Goal: Task Accomplishment & Management: Use online tool/utility

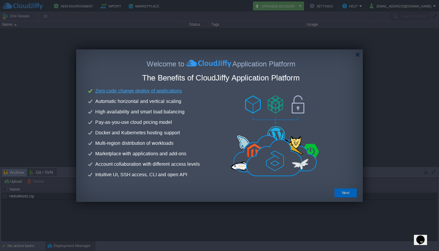
click at [345, 193] on button "Next" at bounding box center [345, 193] width 7 height 6
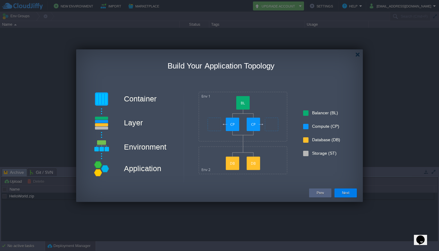
click at [232, 94] on img at bounding box center [243, 133] width 89 height 82
click at [241, 103] on img at bounding box center [243, 133] width 89 height 82
click at [156, 150] on label "Environment" at bounding box center [145, 147] width 42 height 9
click at [159, 163] on div "Build Your Application Topology Container Layer Environment Application Balance…" at bounding box center [221, 121] width 266 height 123
click at [324, 149] on div "Container Layer Environment Application Balancer (BL) Compute (CP) Database (DB…" at bounding box center [220, 124] width 265 height 73
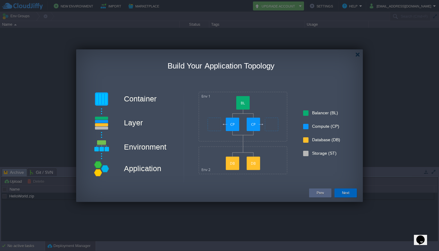
click at [349, 195] on button "Next" at bounding box center [345, 193] width 7 height 6
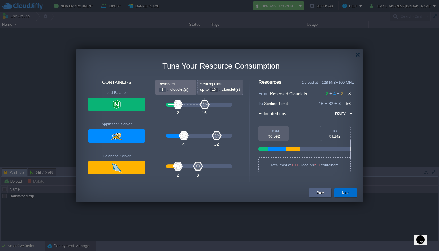
click at [345, 190] on button "Next" at bounding box center [345, 193] width 7 height 6
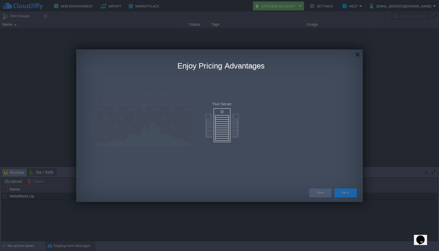
click at [345, 190] on button "Next" at bounding box center [345, 193] width 7 height 6
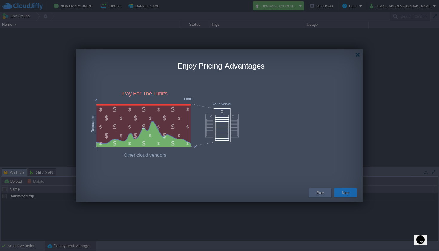
click at [345, 193] on button "Next" at bounding box center [345, 193] width 7 height 6
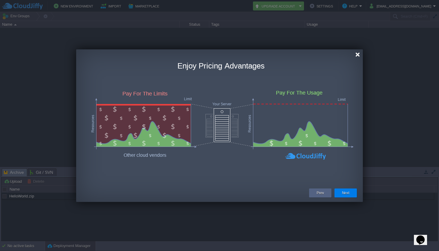
click at [358, 55] on div at bounding box center [358, 54] width 4 height 4
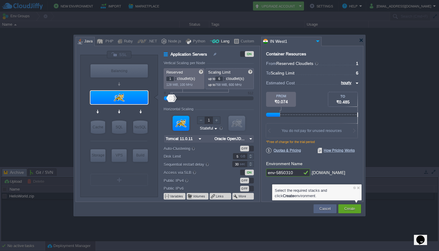
click at [215, 44] on div at bounding box center [215, 41] width 10 height 9
type input "Application Servers"
type input "Golang 1.25.1"
type input "1.25.1"
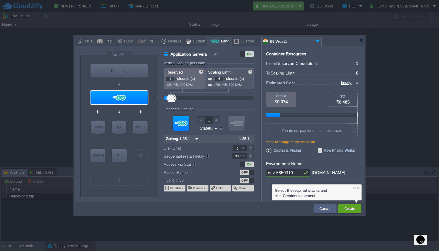
click at [247, 174] on div "OFF" at bounding box center [244, 172] width 9 height 6
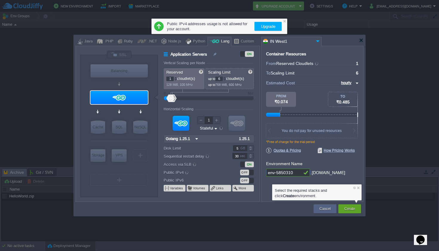
click at [246, 168] on form "Vertical Scaling per Node Reserved 1 cloudlet(s) 128 MiB, 100 MHz Scaling Limit…" at bounding box center [212, 131] width 96 height 140
click at [246, 167] on div "ON" at bounding box center [249, 164] width 9 height 6
type input "MariaDB 12.0.2"
click at [123, 123] on div "SQL" at bounding box center [119, 126] width 14 height 13
type input "SQL Databases"
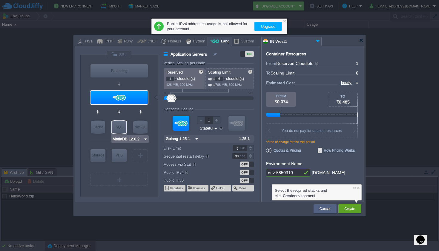
type input "4"
type input "MariaDB 12.0.2"
type input "12.0.2-almalinux-9"
type input "Stateless"
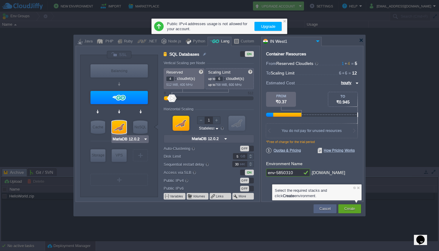
click at [122, 126] on div at bounding box center [119, 126] width 14 height 13
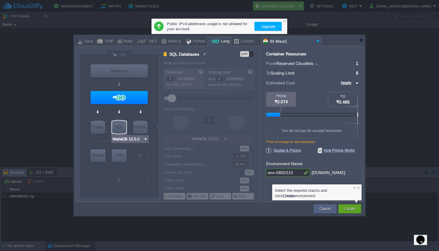
type input "Couchbase CE 7.1.1"
click at [142, 143] on div at bounding box center [119, 141] width 57 height 13
click at [147, 138] on img at bounding box center [145, 139] width 4 height 6
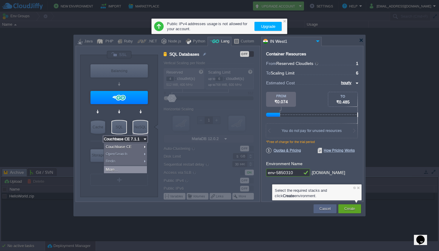
click at [134, 167] on div "More..." at bounding box center [125, 169] width 43 height 7
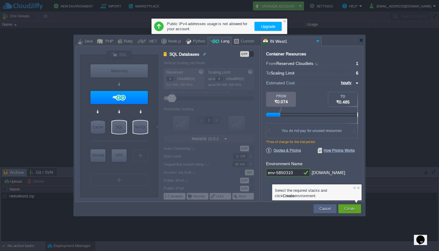
click at [139, 131] on div "NoSQL" at bounding box center [140, 126] width 14 height 13
type input "NoSQL Databases"
type input "12"
type input "Couchbase CE 7.1.1"
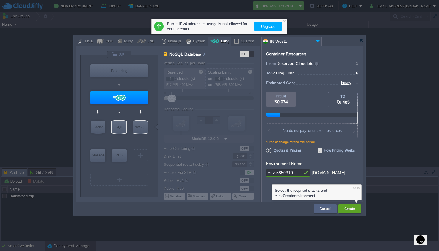
type input "7.1.1"
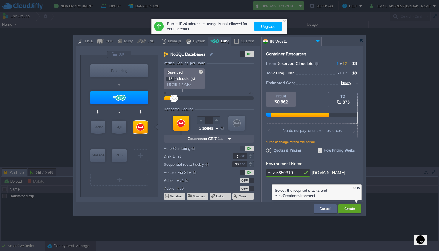
click at [358, 189] on div at bounding box center [359, 188] width 4 height 4
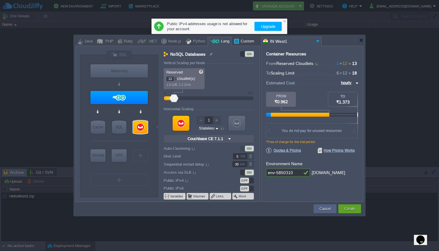
click at [243, 43] on div "Custom" at bounding box center [246, 41] width 15 height 9
type input "NoSQL Databases"
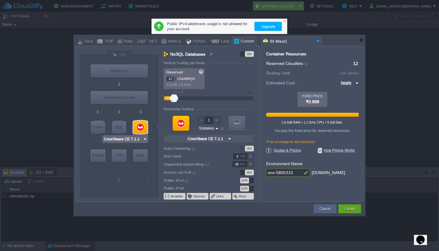
click at [142, 128] on div at bounding box center [140, 126] width 14 height 13
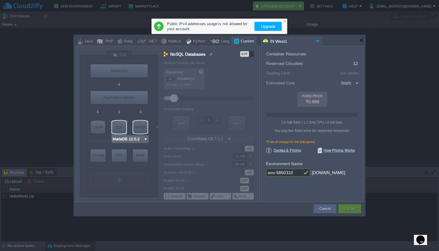
type input "1.25.1"
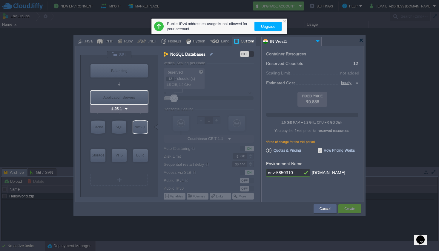
click at [119, 99] on div "Application Servers" at bounding box center [119, 97] width 57 height 13
type input "Application Servers"
type input "1"
type input "6"
type input "1.25.1"
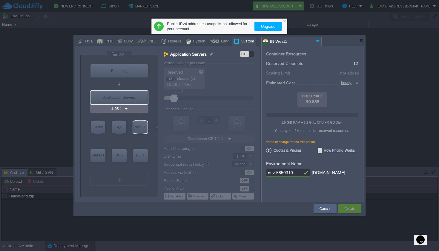
type input "null"
type input "1.25.1-almalinux-9"
type input "Stateful"
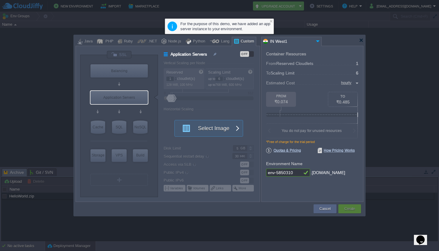
click at [191, 118] on div at bounding box center [212, 131] width 96 height 140
click at [193, 128] on button "Select Image" at bounding box center [206, 128] width 54 height 16
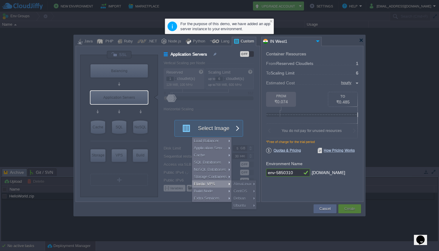
click at [238, 204] on div "Ubuntu" at bounding box center [244, 205] width 25 height 7
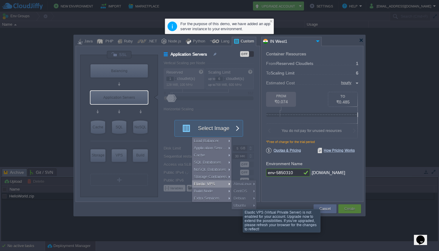
click at [239, 204] on div "Ubuntu" at bounding box center [244, 205] width 25 height 7
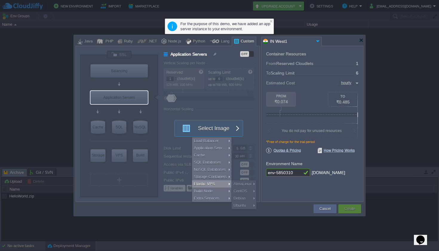
click at [207, 181] on div "Elastic VPS" at bounding box center [211, 183] width 39 height 7
click at [207, 182] on div "Elastic VPS" at bounding box center [211, 183] width 39 height 7
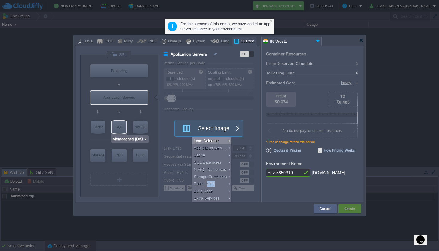
type input "Extra Storage 2.0-10.5"
type input "Select Image"
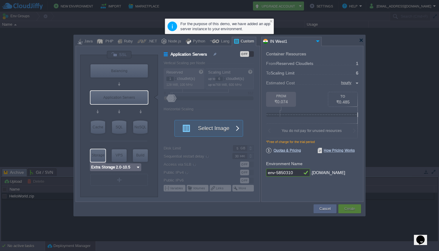
click at [99, 157] on div "Storage" at bounding box center [98, 155] width 15 height 12
type input "Storage Containers"
type input "Extra Storage 2.0-10.5"
type input "2.0-10.5-almalin..."
type input "Stateless"
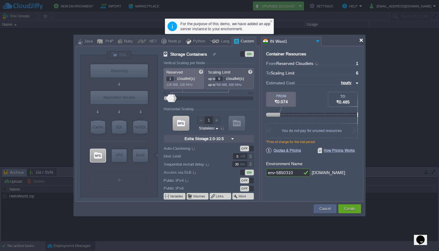
click at [360, 42] on div at bounding box center [361, 40] width 4 height 4
